Goal: Information Seeking & Learning: Learn about a topic

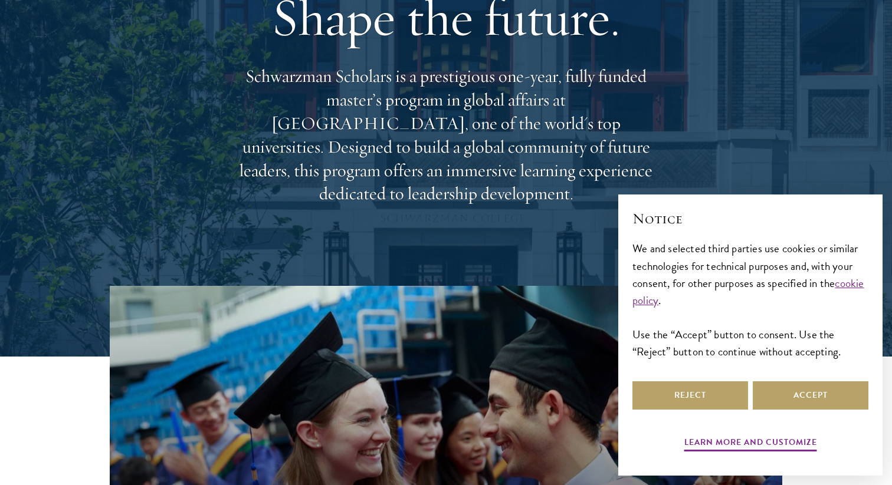
scroll to position [162, 0]
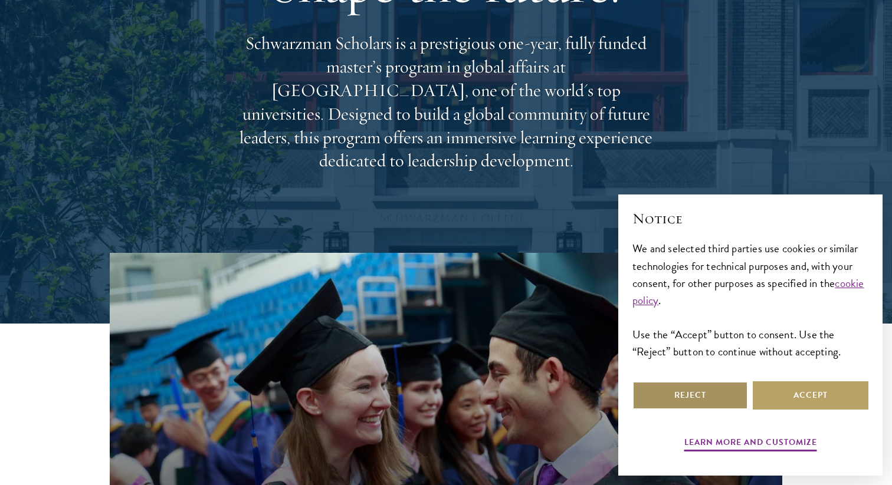
click at [710, 392] on button "Reject" at bounding box center [690, 396] width 116 height 28
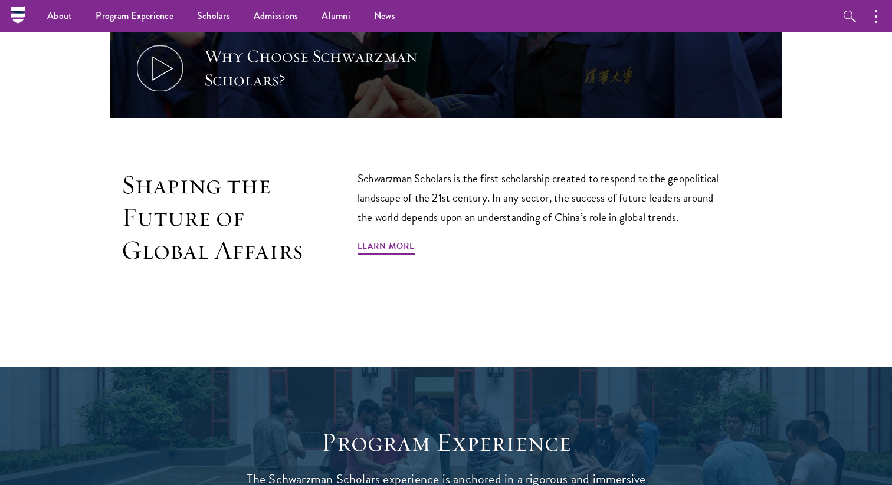
scroll to position [500, 0]
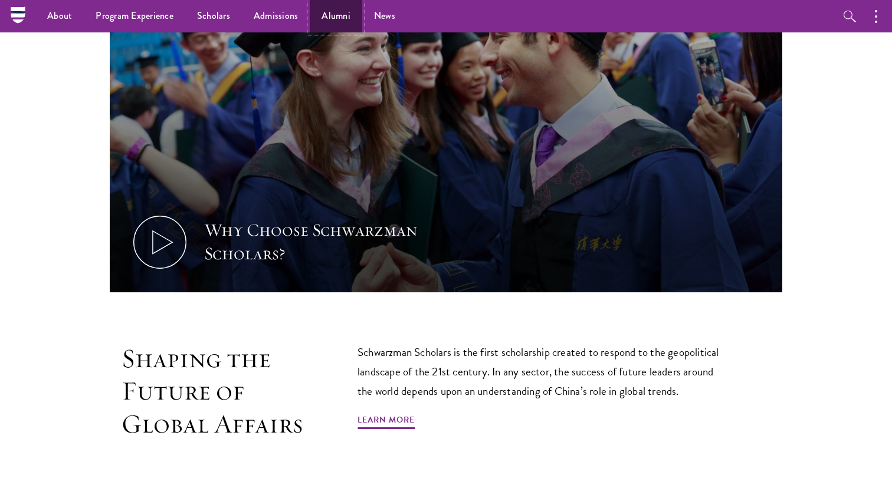
click at [340, 18] on link "Alumni" at bounding box center [336, 16] width 52 height 32
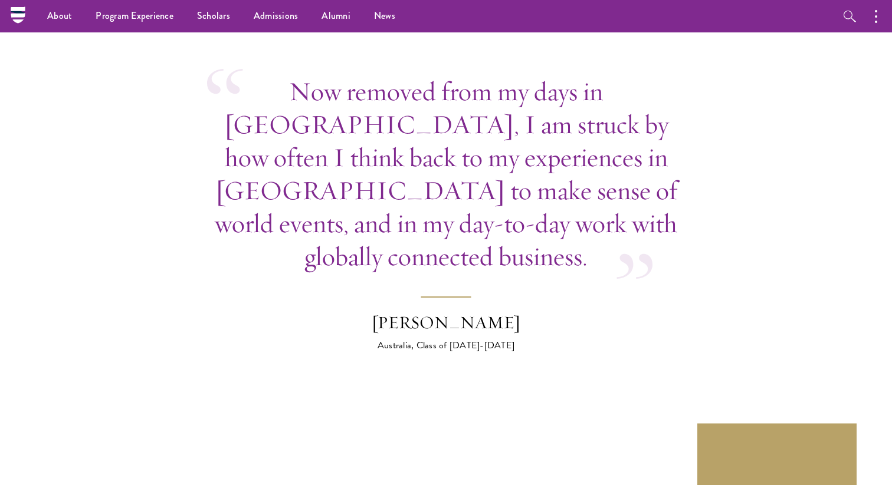
scroll to position [4394, 0]
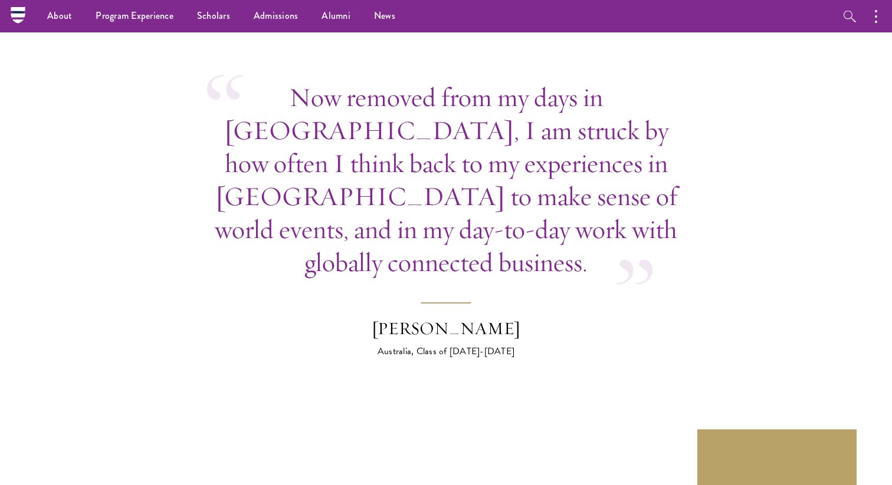
click at [459, 317] on div "[PERSON_NAME]" at bounding box center [446, 329] width 206 height 24
click at [459, 317] on div "Bob Wu" at bounding box center [446, 329] width 206 height 24
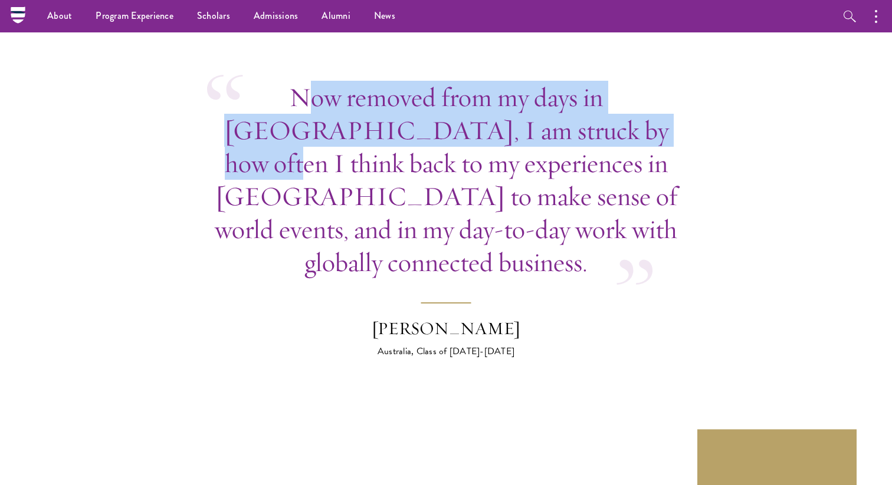
drag, startPoint x: 249, startPoint y: 59, endPoint x: 540, endPoint y: 92, distance: 292.1
click at [537, 92] on p "Now removed from my days in Beijing, I am struck by how often I think back to m…" at bounding box center [446, 180] width 478 height 198
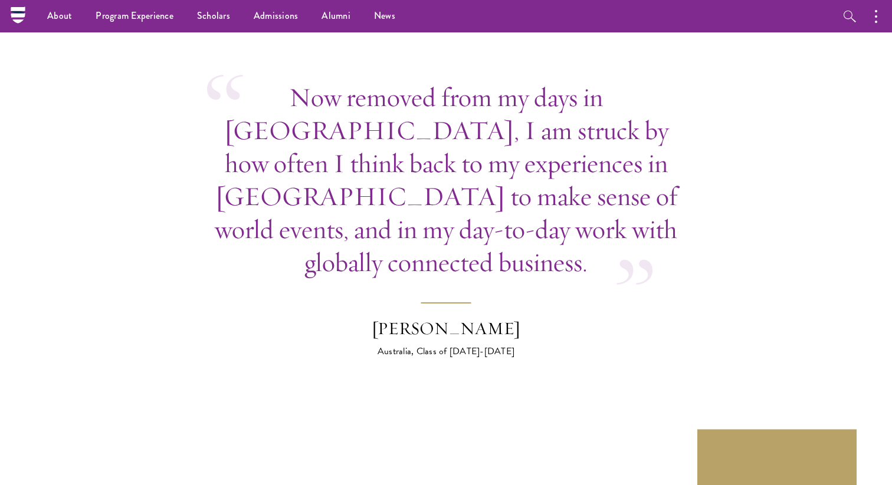
click at [540, 92] on p "Now removed from my days in Beijing, I am struck by how often I think back to m…" at bounding box center [446, 180] width 478 height 198
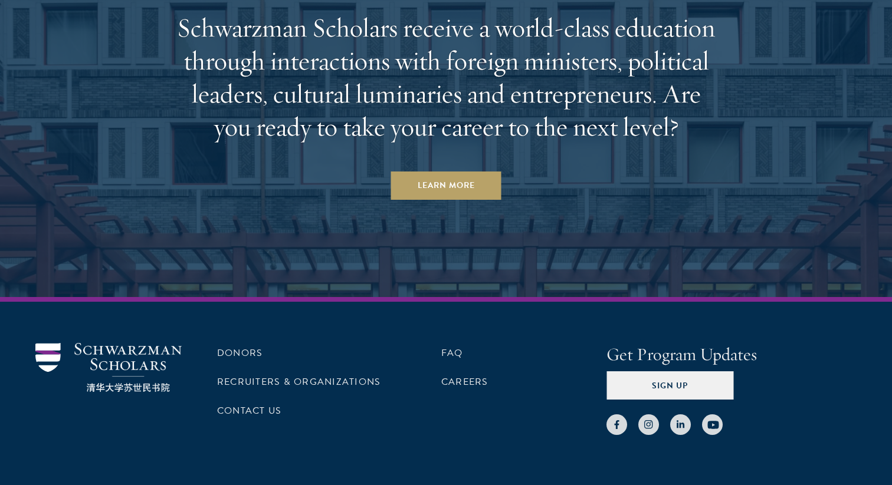
scroll to position [5125, 0]
